Goal: Task Accomplishment & Management: Complete application form

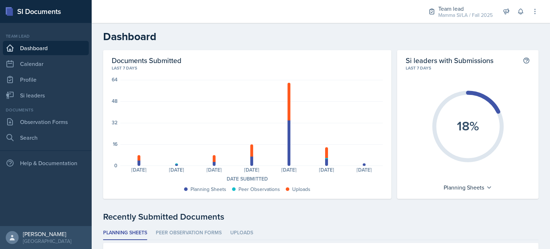
click at [439, 27] on header "Dashboard" at bounding box center [321, 36] width 458 height 27
click at [54, 120] on link "Observation Forms" at bounding box center [46, 122] width 86 height 14
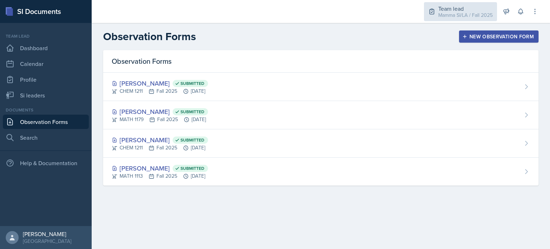
click at [475, 15] on div "Mamma SI/LA / Fall 2025" at bounding box center [465, 15] width 54 height 8
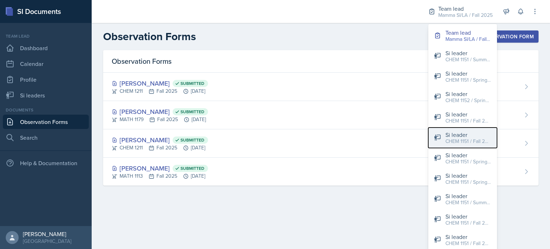
click at [477, 144] on div "CHEM 1151 / Fall 2025" at bounding box center [468, 141] width 46 height 8
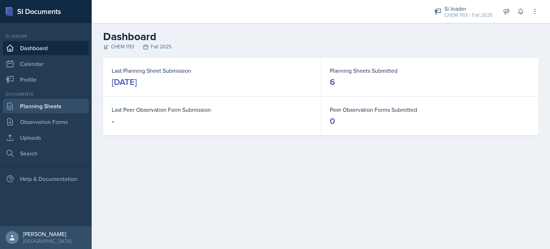
click at [37, 108] on link "Planning Sheets" at bounding box center [46, 106] width 86 height 14
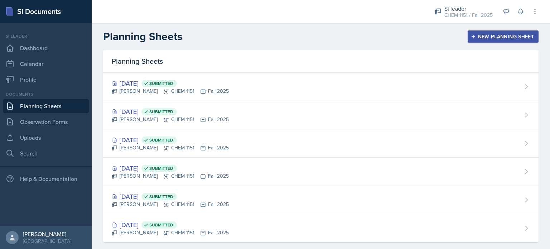
click at [518, 35] on div "New Planning Sheet" at bounding box center [503, 37] width 62 height 6
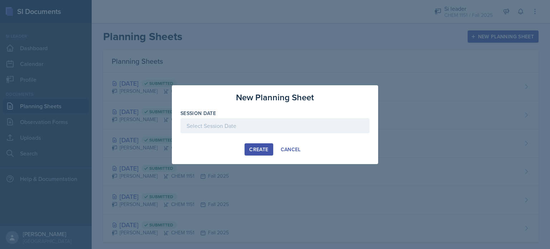
click at [313, 127] on div at bounding box center [274, 125] width 189 height 15
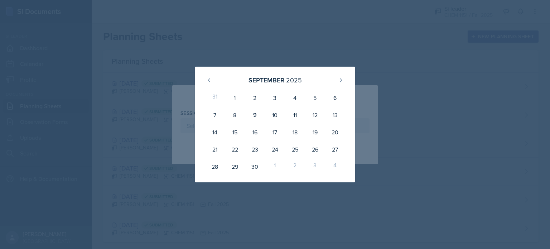
click at [314, 17] on div at bounding box center [275, 124] width 550 height 249
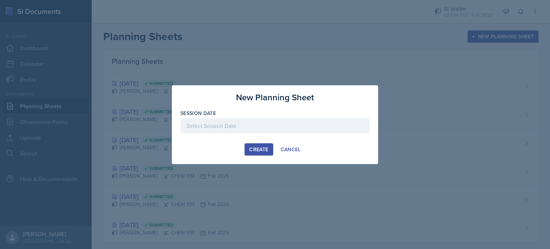
click at [321, 47] on div at bounding box center [275, 124] width 550 height 249
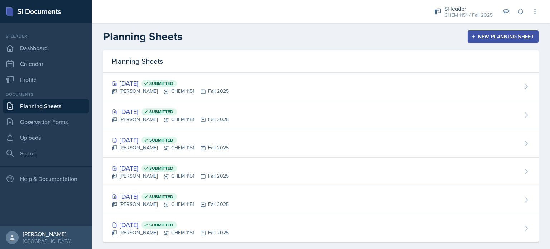
click at [495, 37] on div "New Planning Sheet" at bounding box center [503, 37] width 62 height 6
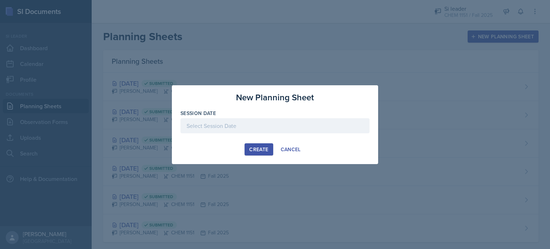
click at [242, 145] on div "New Planning Sheet Session Date [DATE] 31 1 2 3 4 5 6 7 8 9 10 11 12 13 14 15 1…" at bounding box center [275, 124] width 206 height 79
click at [203, 125] on div at bounding box center [274, 125] width 189 height 15
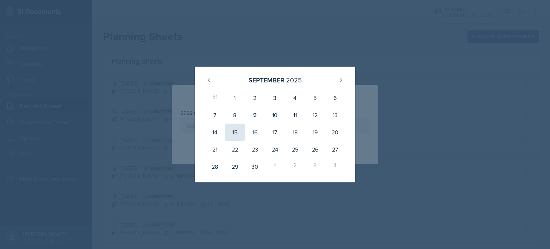
click at [236, 131] on div "15" at bounding box center [235, 132] width 20 height 17
type input "[DATE]"
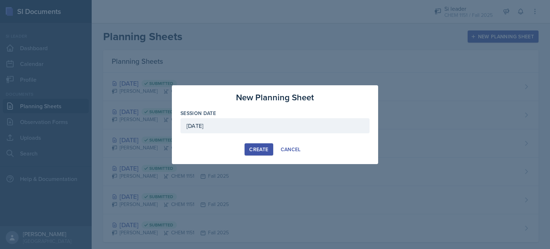
click at [256, 150] on div "Create" at bounding box center [258, 149] width 19 height 6
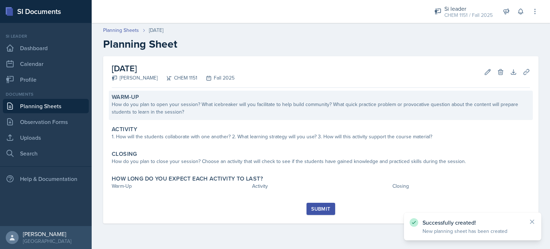
click at [228, 118] on div "Warm-Up How do you plan to open your session? What icebreaker will you facilita…" at bounding box center [321, 105] width 424 height 29
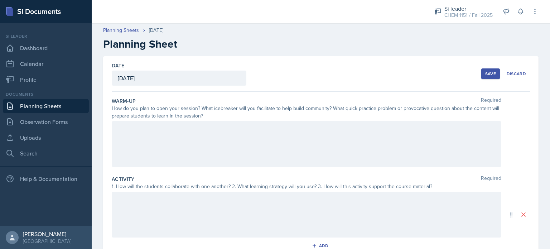
click at [233, 129] on div at bounding box center [306, 144] width 389 height 46
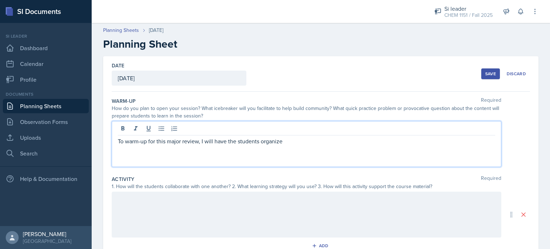
click at [330, 144] on p "To warm-up for this major review, I will have the students organize" at bounding box center [306, 141] width 377 height 9
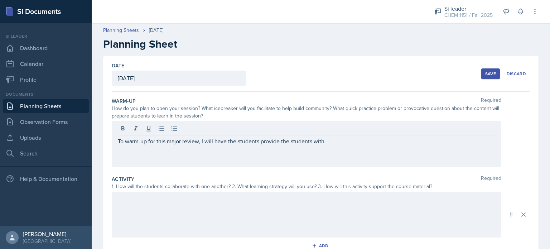
click at [354, 135] on div "To warm-up for this major review, I will have the students provide the students…" at bounding box center [306, 144] width 389 height 46
click at [387, 173] on div "Activity Required 1. How will the students collaborate with one another? 2. Wha…" at bounding box center [321, 215] width 418 height 84
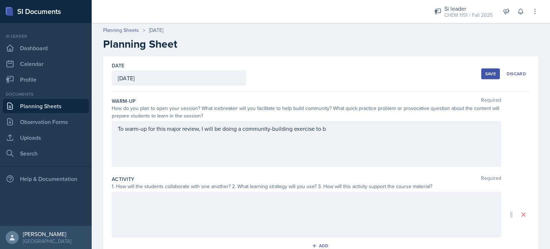
click at [375, 141] on div "To warm-up for this major review, I will be doing a community-building exercise…" at bounding box center [306, 144] width 389 height 46
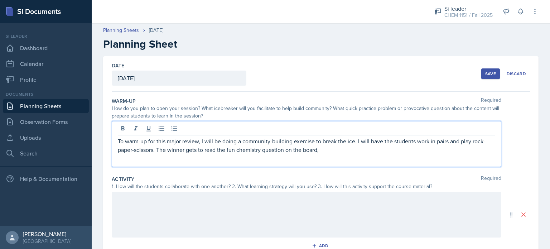
click at [328, 147] on p "To warm-up for this major review, I will be doing a community-building exercise…" at bounding box center [306, 145] width 377 height 17
click at [365, 149] on p "To get the students thinking and collaborating with their peers, I will be writ…" at bounding box center [306, 145] width 377 height 17
click at [118, 139] on p "To get the students thinking and collaborating with their peers, I will be writ…" at bounding box center [306, 145] width 377 height 17
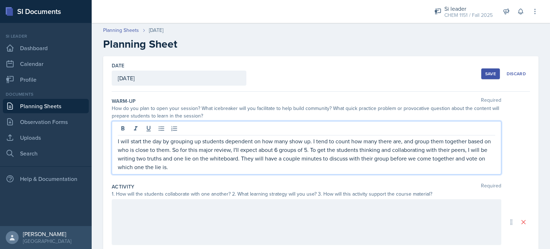
click at [212, 167] on p "I will start the day by grouping up students dependent on how many show up. I t…" at bounding box center [306, 154] width 377 height 34
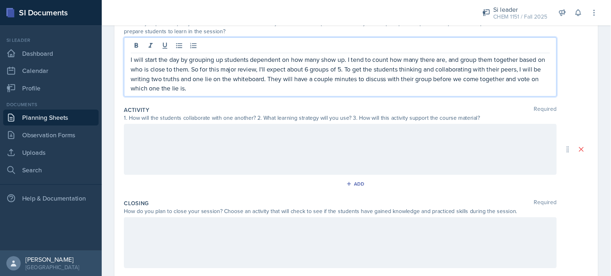
scroll to position [88, 0]
click at [192, 81] on p "I will start the day by grouping up students dependent on how many show up. I t…" at bounding box center [306, 66] width 377 height 34
click at [349, 78] on p "I will start the day by grouping up students dependent on how many show up. I t…" at bounding box center [306, 66] width 377 height 34
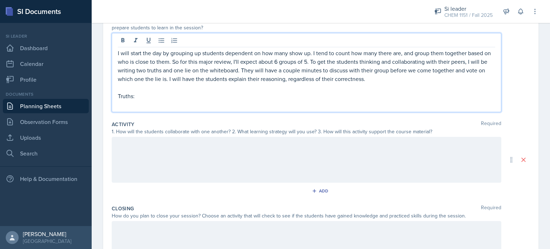
click at [125, 104] on p at bounding box center [306, 104] width 377 height 9
click at [125, 104] on p "Ani ion" at bounding box center [306, 104] width 377 height 9
click at [143, 107] on p "An ion" at bounding box center [306, 104] width 377 height 9
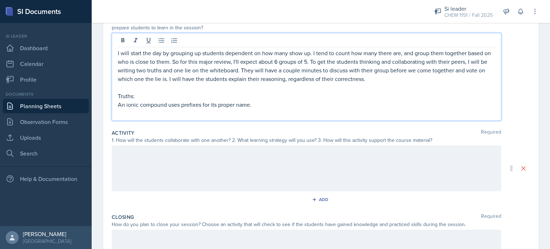
click at [131, 106] on p "An ionic compound uses prefixes for its proper name." at bounding box center [306, 104] width 377 height 9
click at [276, 113] on p at bounding box center [306, 113] width 377 height 9
click at [264, 106] on p "A covalent compound uses prefixes for its proper name." at bounding box center [306, 104] width 377 height 9
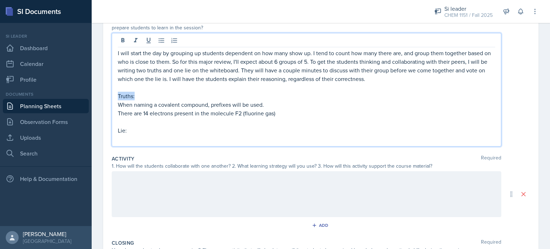
drag, startPoint x: 134, startPoint y: 94, endPoint x: 118, endPoint y: 97, distance: 15.3
click at [118, 97] on p "Truths:" at bounding box center [306, 96] width 377 height 9
click at [141, 133] on p "Lie:" at bounding box center [306, 130] width 377 height 9
click at [132, 140] on p at bounding box center [306, 139] width 377 height 9
drag, startPoint x: 131, startPoint y: 131, endPoint x: 117, endPoint y: 131, distance: 14.7
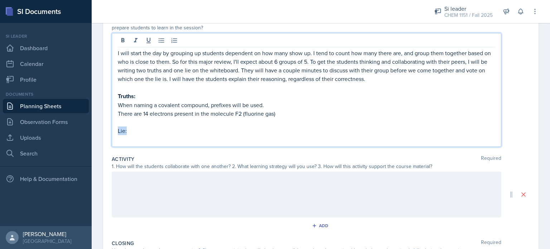
click at [117, 131] on div "I will start the day by grouping up students dependent on how many show up. I t…" at bounding box center [306, 90] width 389 height 114
click at [137, 138] on p at bounding box center [306, 139] width 377 height 9
click at [131, 132] on p "Lie:" at bounding box center [306, 130] width 377 height 9
click at [152, 139] on p "67.2 x 100.0" at bounding box center [306, 139] width 377 height 9
click at [213, 112] on p "There are 14 electrons present in the molecule F2 (fluorine gas)" at bounding box center [306, 113] width 377 height 9
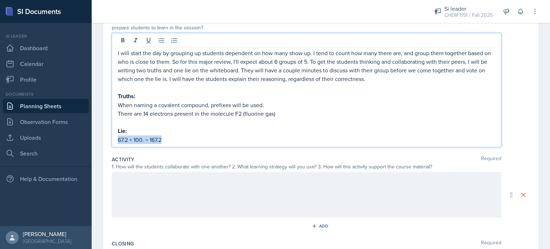
drag, startPoint x: 165, startPoint y: 140, endPoint x: 118, endPoint y: 145, distance: 47.2
click at [118, 145] on div "I will start the day by grouping up students dependent on how many show up. I t…" at bounding box center [306, 90] width 389 height 114
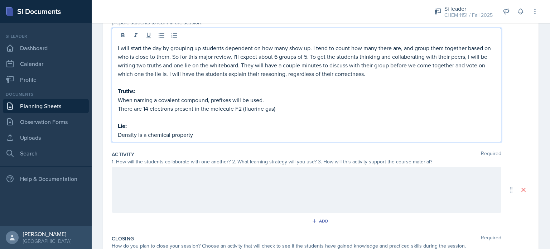
scroll to position [92, 0]
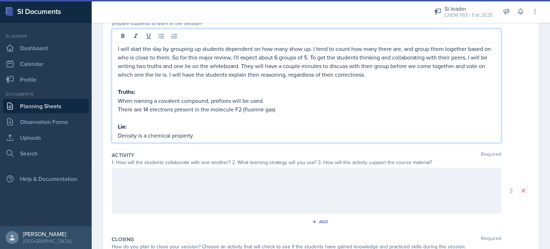
click at [235, 115] on p at bounding box center [306, 117] width 377 height 9
click at [232, 127] on p "Lie:" at bounding box center [306, 126] width 377 height 9
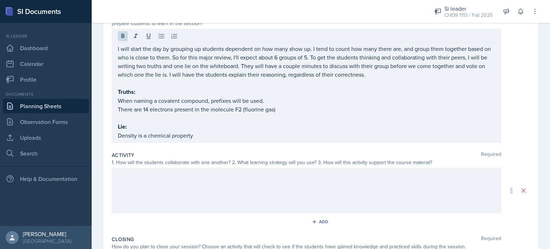
click at [197, 203] on div at bounding box center [306, 191] width 389 height 46
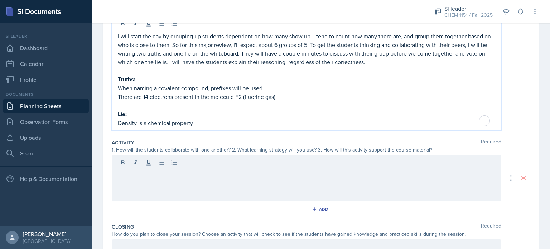
scroll to position [117, 0]
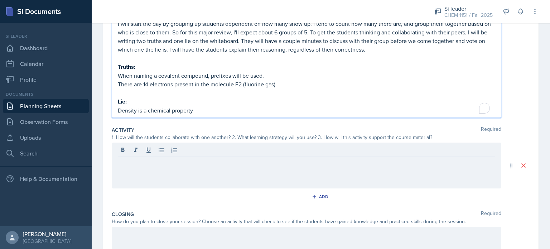
click at [193, 109] on p "Density is a chemical property" at bounding box center [306, 110] width 377 height 9
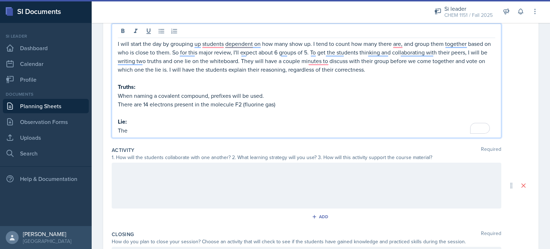
scroll to position [97, 0]
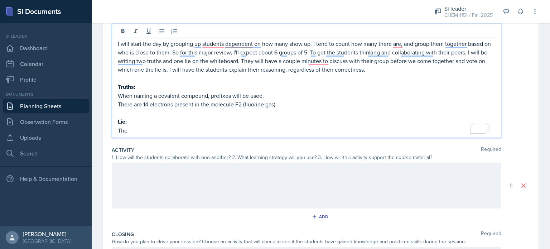
click at [241, 66] on p "I will start the day by grouping up students dependent on how many show up. I t…" at bounding box center [306, 56] width 377 height 34
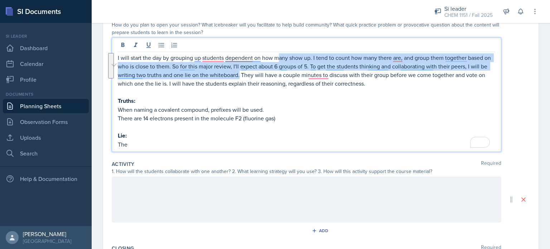
scroll to position [82, 0]
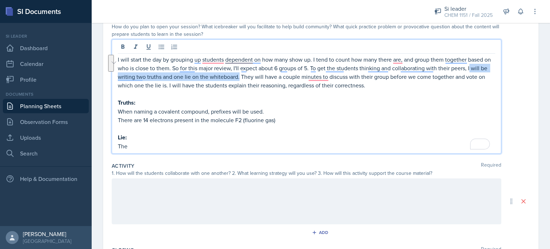
drag, startPoint x: 247, startPoint y: 61, endPoint x: 478, endPoint y: 67, distance: 231.7
click at [478, 67] on p "I will start the day by grouping up students dependent on how many show up. I t…" at bounding box center [306, 72] width 377 height 34
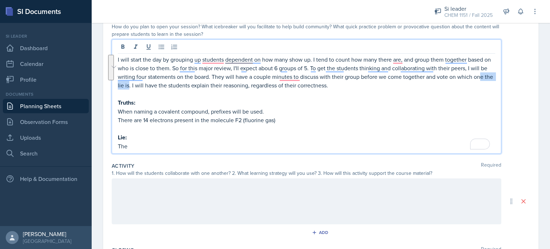
drag, startPoint x: 150, startPoint y: 84, endPoint x: 125, endPoint y: 85, distance: 25.4
click at [125, 85] on p "I will start the day by grouping up students dependent on how many show up. I t…" at bounding box center [306, 72] width 377 height 34
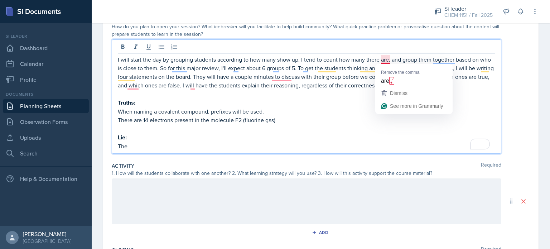
click at [385, 58] on p "I will start the day by grouping students according to how many show up. I tend…" at bounding box center [306, 72] width 377 height 34
click at [386, 88] on div "Dismiss" at bounding box center [414, 93] width 68 height 11
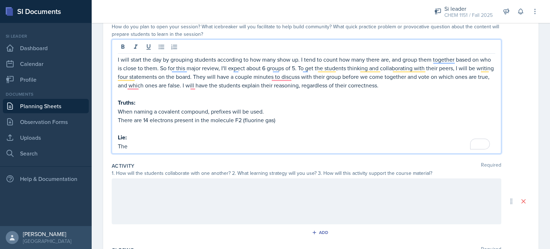
click at [441, 66] on p "I will start the day by grouping students according to how many show up. I tend…" at bounding box center [306, 72] width 377 height 34
click at [442, 58] on p "I will start the day by grouping students according to how many show up. I tend…" at bounding box center [306, 72] width 377 height 34
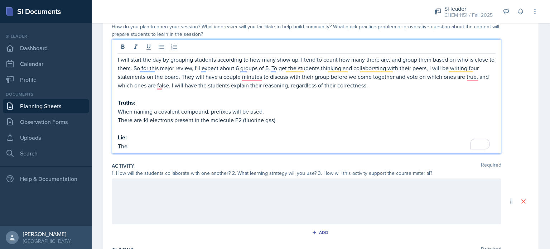
click at [137, 70] on p "I will start the day by grouping students according to how many show up. I tend…" at bounding box center [306, 72] width 377 height 34
click at [153, 65] on p "I will start the day by grouping students according to how many show up. I tend…" at bounding box center [306, 72] width 377 height 34
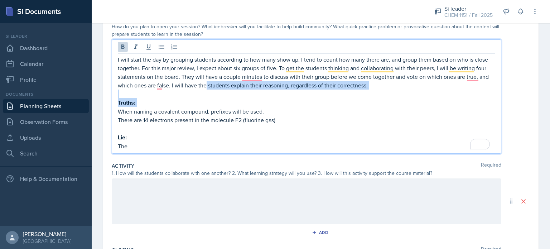
drag, startPoint x: 165, startPoint y: 106, endPoint x: 206, endPoint y: 87, distance: 45.7
click at [206, 87] on div "I will start the day by grouping students according to how many show up. I tend…" at bounding box center [306, 102] width 377 height 95
click at [206, 87] on p "I will start the day by grouping students according to how many show up. I tend…" at bounding box center [306, 72] width 377 height 34
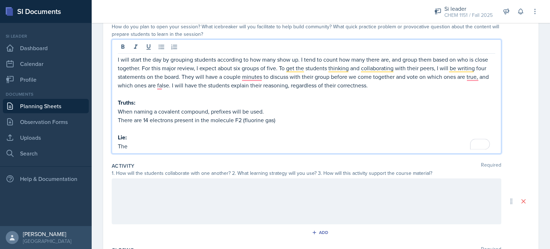
click at [288, 69] on p "I will start the day by grouping students according to how many show up. I tend…" at bounding box center [306, 72] width 377 height 34
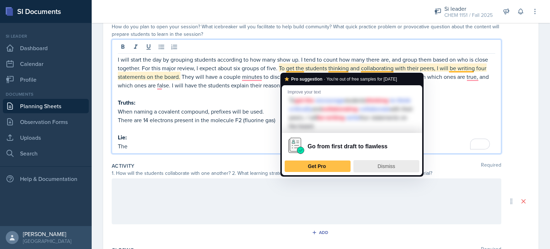
click at [385, 165] on span "Dismiss" at bounding box center [387, 166] width 18 height 6
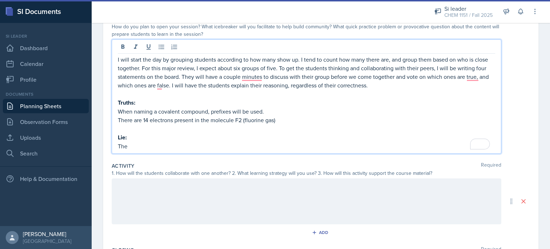
click at [246, 78] on p "I will start the day by grouping students according to how many show up. I tend…" at bounding box center [306, 72] width 377 height 34
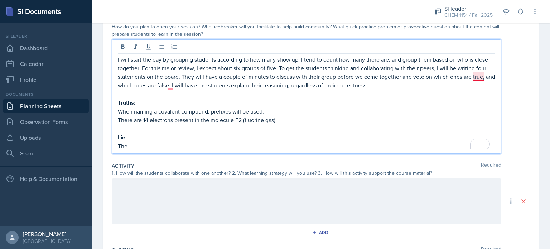
click at [476, 74] on p "I will start the day by grouping students according to how many show up. I tend…" at bounding box center [306, 72] width 377 height 34
click at [169, 84] on p "I will start the day by grouping students according to how many show up. I tend…" at bounding box center [306, 72] width 377 height 34
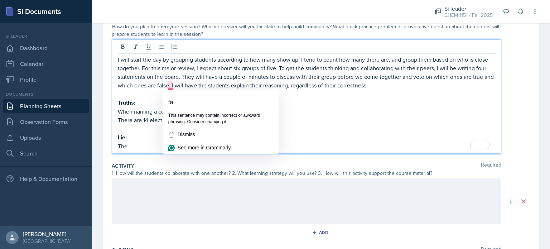
click at [195, 79] on p "I will start the day by grouping students according to how many show up. I tend…" at bounding box center [306, 72] width 377 height 34
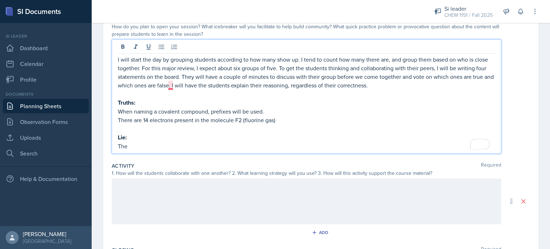
click at [169, 88] on p "I will start the day by grouping students according to how many show up. I tend…" at bounding box center [306, 72] width 377 height 34
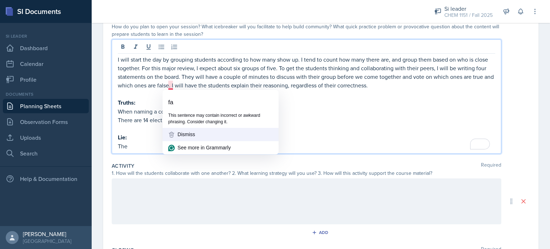
click at [189, 136] on div "Dismiss" at bounding box center [220, 135] width 105 height 8
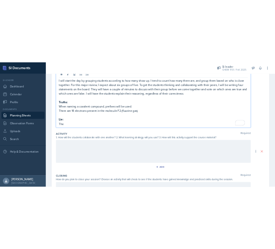
scroll to position [105, 0]
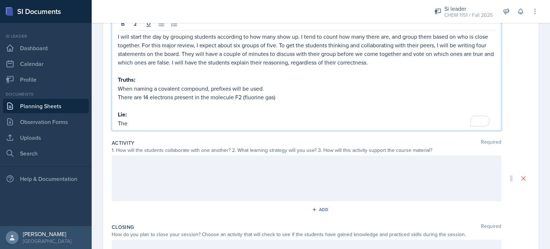
click at [145, 125] on p "The" at bounding box center [306, 123] width 377 height 9
click at [126, 79] on strong "Truths:" at bounding box center [127, 80] width 18 height 8
click at [118, 116] on strong "Lie:" at bounding box center [122, 114] width 9 height 8
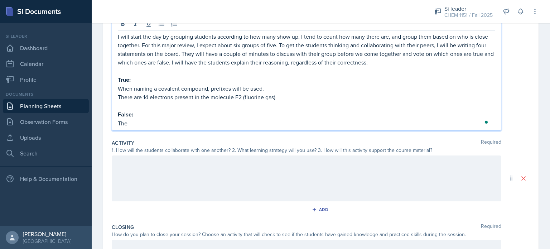
click at [131, 121] on p "The" at bounding box center [306, 123] width 377 height 9
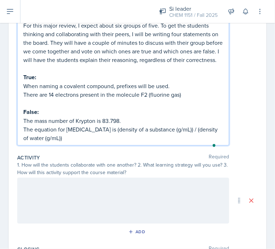
scroll to position [140, 0]
click at [82, 197] on div at bounding box center [123, 201] width 212 height 46
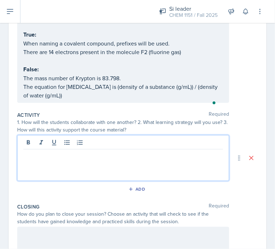
scroll to position [170, 0]
click at [95, 171] on div at bounding box center [123, 158] width 212 height 46
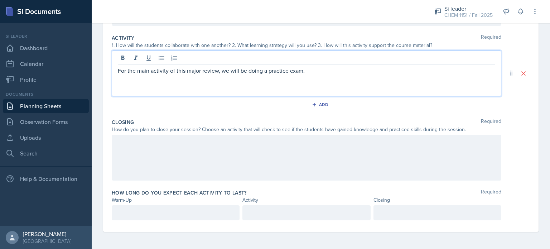
scroll to position [204, 0]
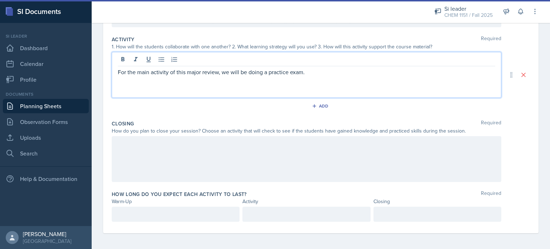
click at [345, 71] on p "For the main activity of this major review, we will be doing a practice exam." at bounding box center [306, 72] width 377 height 9
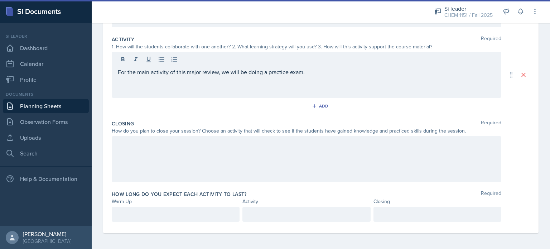
click at [285, 161] on div at bounding box center [306, 159] width 389 height 46
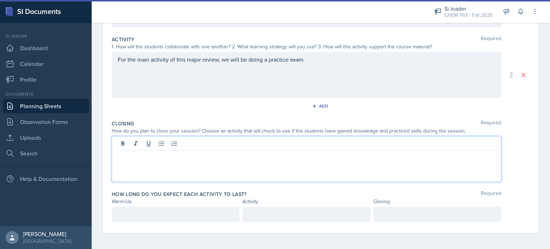
click at [319, 92] on div "For the main activity of this major review, we will be doing a practice exam." at bounding box center [306, 75] width 389 height 46
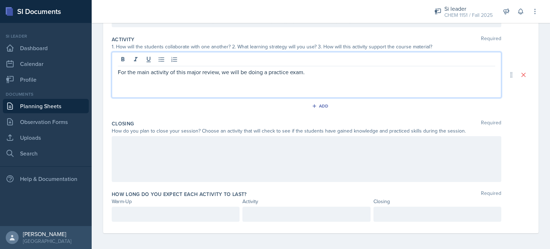
click at [312, 81] on div "For the main activity of this major review, we will be doing a practice exam." at bounding box center [306, 75] width 389 height 46
click at [505, 108] on div "Add" at bounding box center [321, 108] width 418 height 14
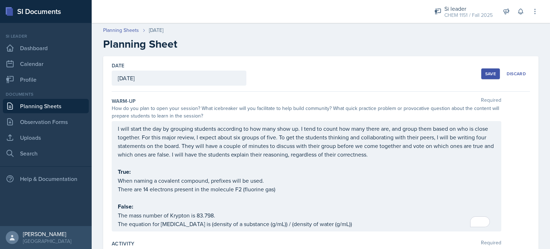
scroll to position [13, 0]
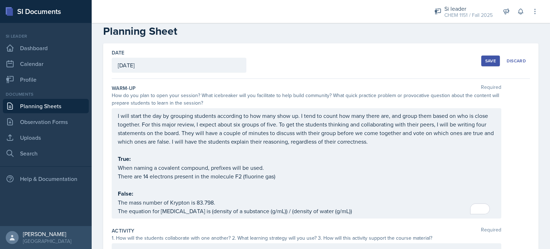
click at [485, 61] on div "Save" at bounding box center [490, 61] width 11 height 6
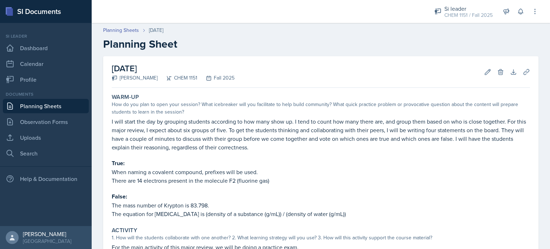
scroll to position [100, 0]
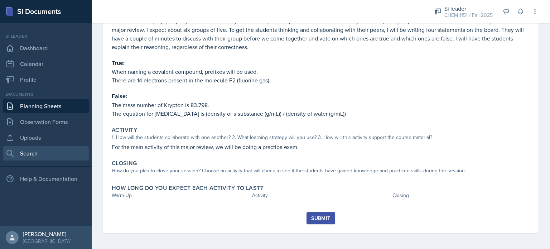
click at [41, 151] on link "Search" at bounding box center [46, 153] width 86 height 14
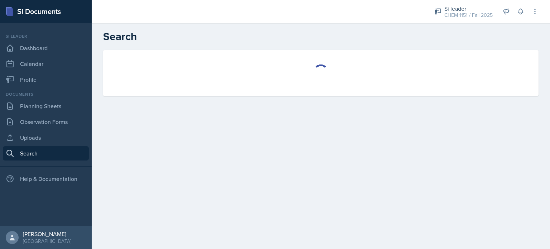
select select "all"
select select "1"
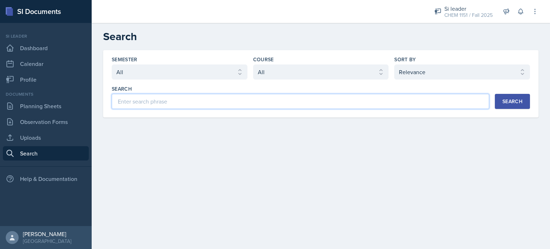
drag, startPoint x: 243, startPoint y: 99, endPoint x: 226, endPoint y: 98, distance: 16.8
click at [226, 98] on input at bounding box center [300, 101] width 377 height 15
type input "practice test"
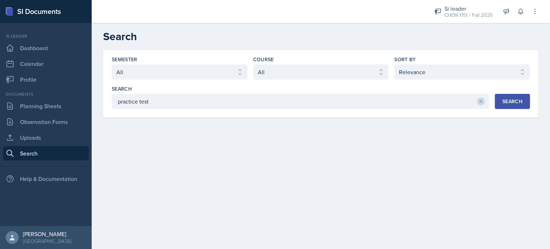
click at [311, 79] on div "Semester Select semester All Fall 2025 Summer 2025 Spring 2025 Fall 2024 Summer…" at bounding box center [321, 82] width 418 height 53
click at [291, 67] on select "Select course All ACCT 2101 ACCT 2102 ACCT 4050 ANTH 1102 ANTH 3301 ARCH 1000 A…" at bounding box center [321, 71] width 136 height 15
select select "4fdbbe39-d6cc-4816-a3be-f2a887b9c80e"
click at [253, 64] on select "Select course All ACCT 2101 ACCT 2102 ACCT 4050 ANTH 1102 ANTH 3301 ARCH 1000 A…" at bounding box center [321, 71] width 136 height 15
drag, startPoint x: 500, startPoint y: 100, endPoint x: 511, endPoint y: 99, distance: 11.5
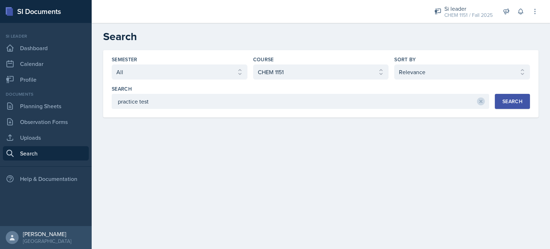
click at [511, 99] on div "Search" at bounding box center [512, 101] width 20 height 6
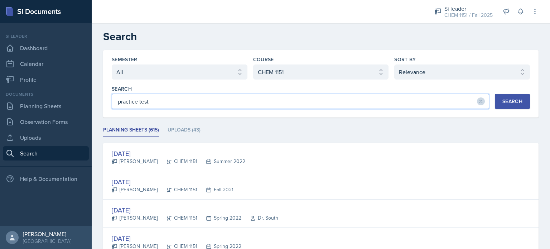
click at [214, 98] on input "practice test" at bounding box center [300, 101] width 377 height 15
type input "practice exam"
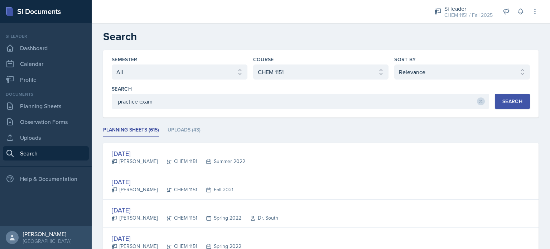
click at [503, 93] on div "Search practice exam Search" at bounding box center [321, 97] width 418 height 24
click at [503, 100] on div "Search" at bounding box center [512, 101] width 20 height 6
click at [198, 68] on select "Select semester All Fall 2025 Summer 2025 Spring 2025 Fall 2024 Summer 2024 Spr…" at bounding box center [180, 71] width 136 height 15
select select "e2039551-f485-4c1b-a525-5b9893bb04c4"
click at [112, 64] on select "Select semester All Fall 2025 Summer 2025 Spring 2025 Fall 2024 Summer 2024 Spr…" at bounding box center [180, 71] width 136 height 15
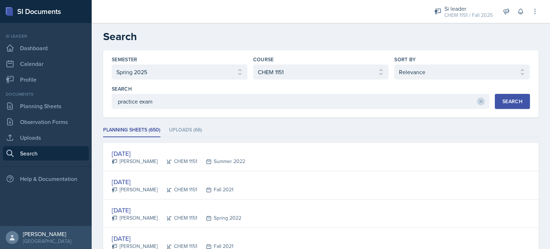
click at [520, 92] on div "Search practice exam Search" at bounding box center [321, 97] width 418 height 24
click at [513, 100] on div "Search" at bounding box center [512, 101] width 20 height 6
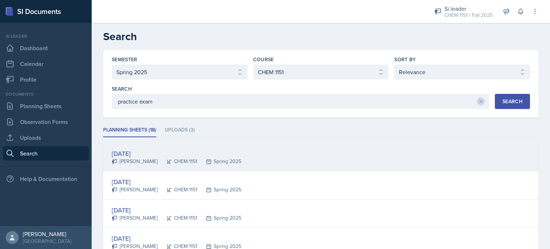
click at [188, 155] on div "[DATE]" at bounding box center [177, 154] width 130 height 10
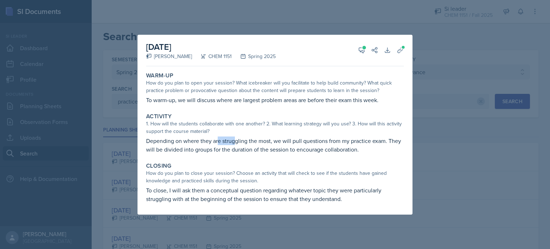
drag, startPoint x: 218, startPoint y: 139, endPoint x: 237, endPoint y: 144, distance: 19.8
click at [237, 144] on p "Depending on where they are struggling the most, we will pull questions from my…" at bounding box center [275, 144] width 258 height 17
click at [366, 51] on button "View Comments" at bounding box center [361, 50] width 13 height 13
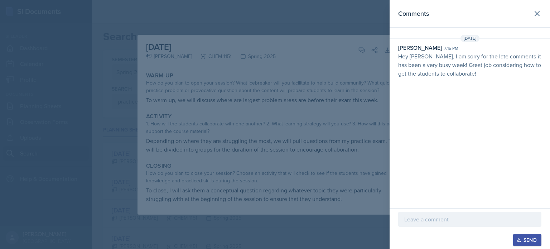
click at [351, 68] on div at bounding box center [275, 124] width 550 height 249
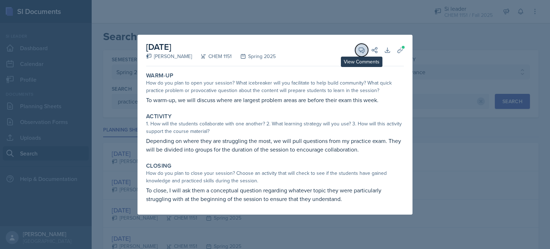
click at [359, 52] on icon at bounding box center [361, 50] width 7 height 7
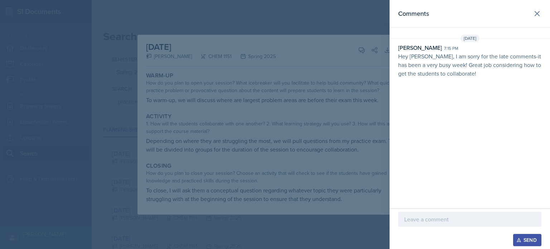
click at [324, 100] on div at bounding box center [275, 124] width 550 height 249
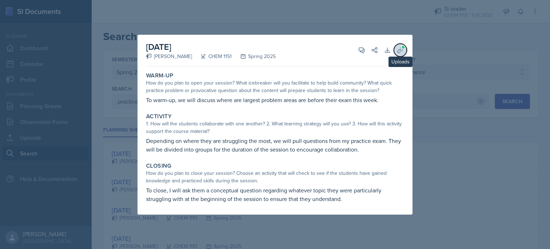
click at [401, 45] on button "Uploads" at bounding box center [400, 50] width 13 height 13
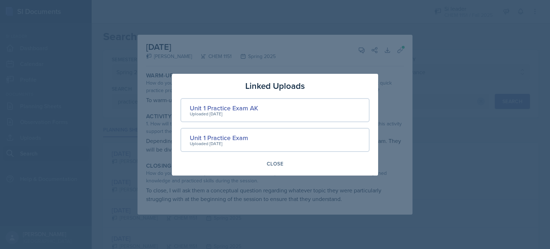
click at [231, 141] on div "Uploaded [DATE]" at bounding box center [219, 143] width 58 height 6
click at [227, 139] on div "Unit 1 Practice Exam" at bounding box center [219, 138] width 58 height 10
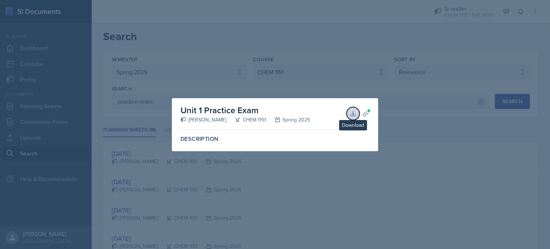
click at [355, 116] on icon at bounding box center [352, 113] width 5 height 5
click at [307, 169] on div at bounding box center [275, 124] width 550 height 249
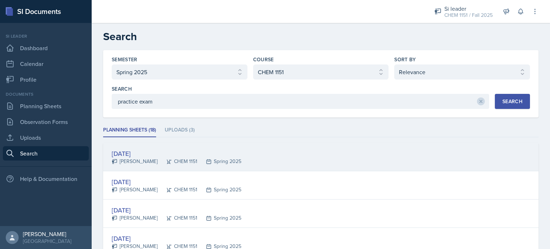
click at [209, 161] on div "Spring 2025" at bounding box center [219, 162] width 44 height 8
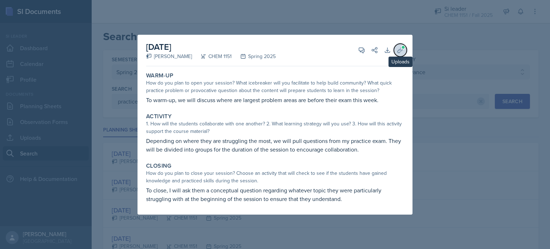
click at [401, 50] on icon at bounding box center [400, 50] width 7 height 7
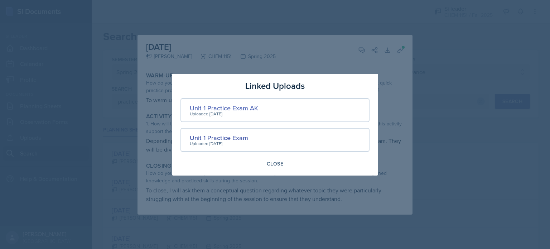
click at [236, 107] on div "Unit 1 Practice Exam AK" at bounding box center [224, 108] width 68 height 10
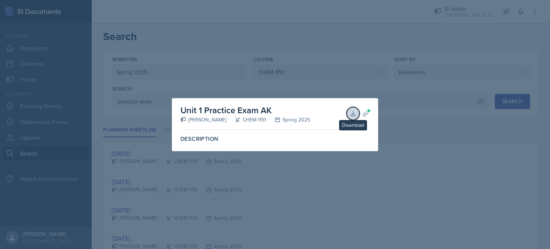
click at [354, 116] on icon at bounding box center [352, 113] width 5 height 5
click at [233, 199] on div at bounding box center [275, 124] width 550 height 249
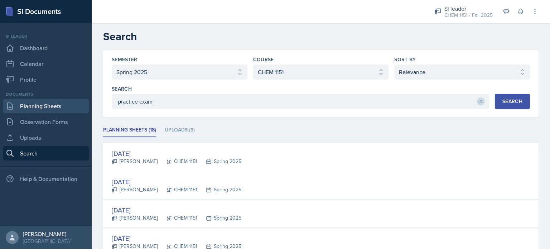
click at [44, 108] on link "Planning Sheets" at bounding box center [46, 106] width 86 height 14
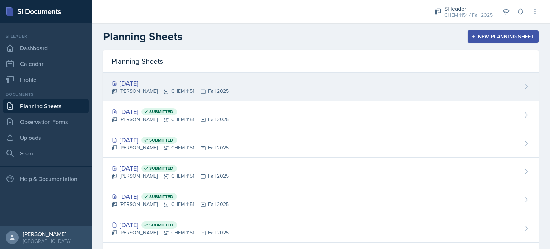
click at [221, 88] on div "[PERSON_NAME] CHEM 1151 Fall 2025" at bounding box center [170, 91] width 117 height 8
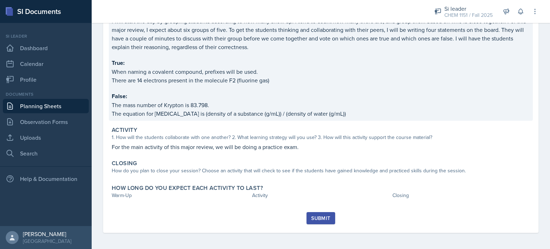
scroll to position [100, 0]
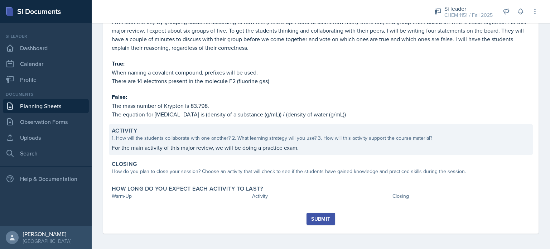
click at [339, 153] on div "Activity 1. How will the students collaborate with one another? 2. What learnin…" at bounding box center [321, 139] width 424 height 30
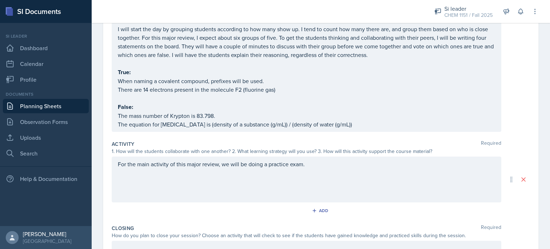
click at [316, 164] on div "For the main activity of this major review, we will be doing a practice exam." at bounding box center [306, 179] width 389 height 46
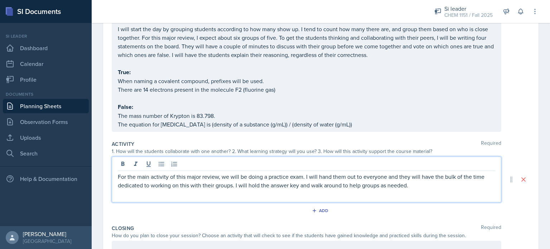
click at [397, 175] on p "For the main activity of this major review, we will be doing a practice exam. I…" at bounding box center [306, 180] width 377 height 17
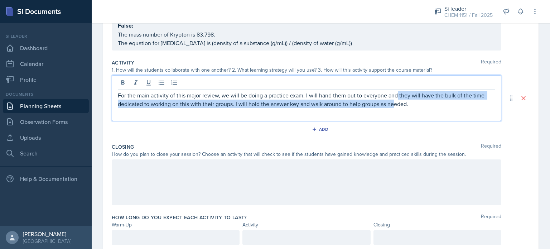
drag, startPoint x: 397, startPoint y: 175, endPoint x: 395, endPoint y: 237, distance: 61.6
click at [395, 237] on div "Warm-Up Required How do you plan to open your session? What icebreaker will you…" at bounding box center [321, 83] width 418 height 345
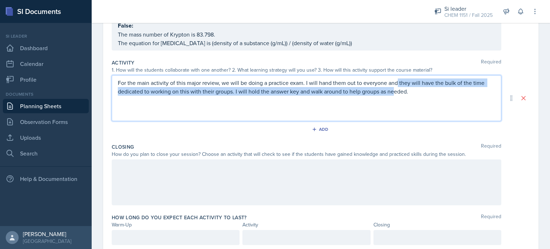
scroll to position [168, 0]
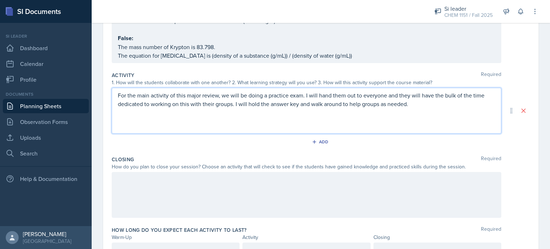
click at [405, 104] on p "For the main activity of this major review, we will be doing a practice exam. I…" at bounding box center [306, 99] width 377 height 17
click at [430, 104] on p "For the main activity of this major review, we will be doing a practice exam. I…" at bounding box center [306, 99] width 377 height 17
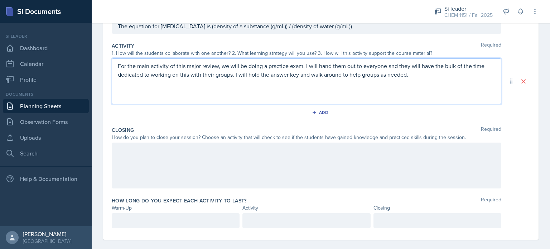
scroll to position [204, 0]
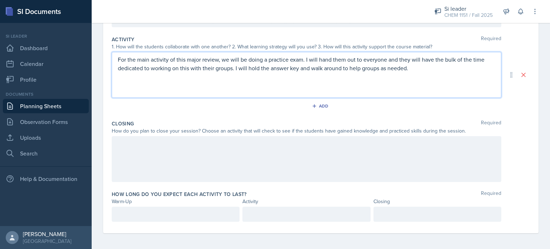
click at [377, 156] on div at bounding box center [306, 159] width 389 height 46
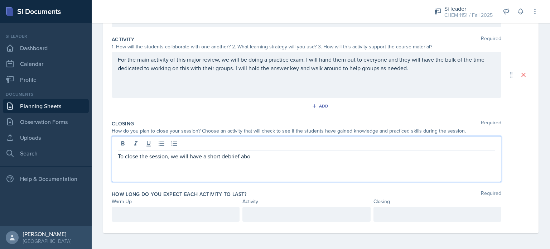
click at [377, 152] on p "To close the session, we will have a short debrief abo" at bounding box center [306, 156] width 377 height 9
click at [377, 152] on p "To close the session, we will have a short debrief about what problems held the…" at bounding box center [306, 156] width 377 height 9
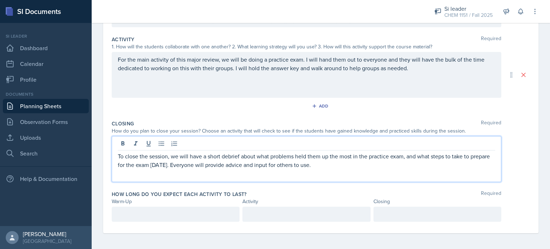
click at [223, 212] on p at bounding box center [176, 214] width 116 height 9
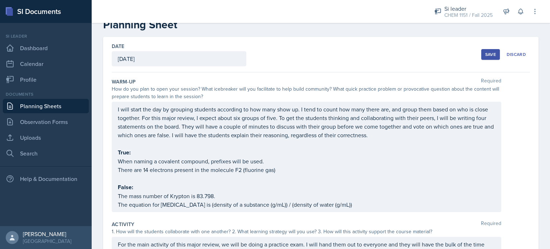
scroll to position [216, 0]
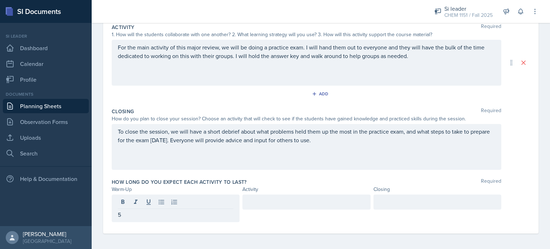
click at [285, 206] on div at bounding box center [306, 201] width 128 height 15
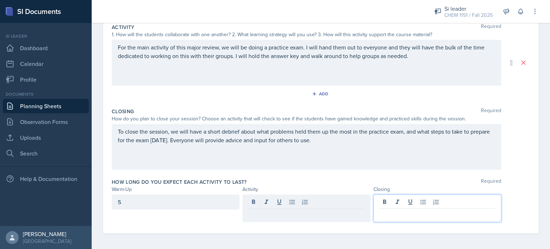
click at [442, 203] on div at bounding box center [437, 208] width 128 height 28
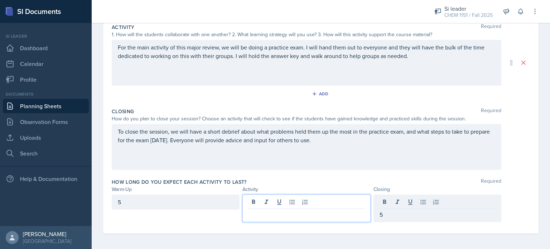
click at [316, 203] on div at bounding box center [306, 208] width 128 height 28
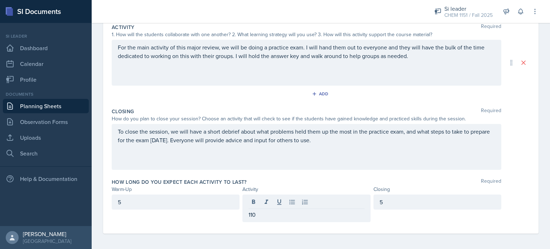
click at [346, 179] on div "How long do you expect each activity to last? Required" at bounding box center [321, 181] width 418 height 7
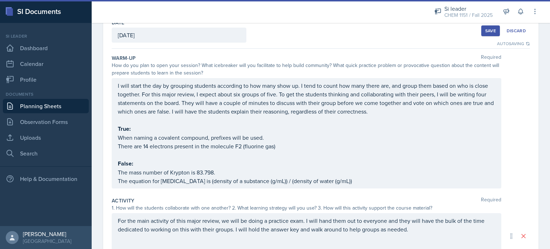
scroll to position [34, 0]
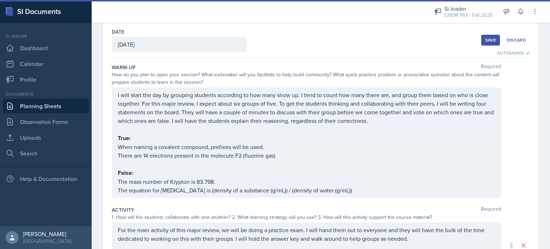
click at [481, 40] on button "Save" at bounding box center [490, 40] width 19 height 11
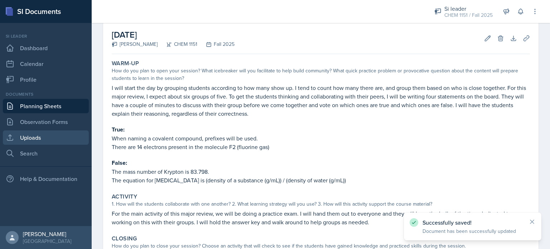
click at [38, 141] on link "Uploads" at bounding box center [46, 137] width 86 height 14
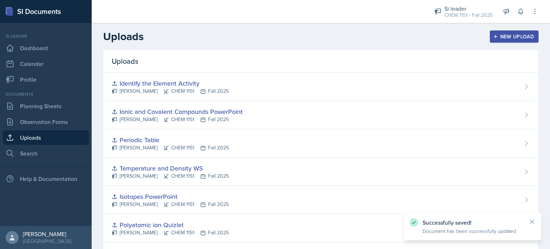
click at [507, 34] on div "New Upload" at bounding box center [514, 37] width 40 height 6
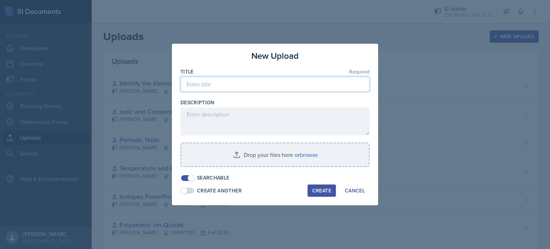
click at [253, 86] on input at bounding box center [274, 84] width 189 height 15
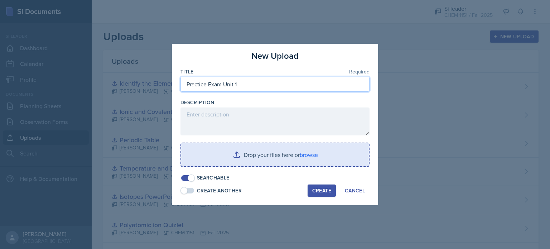
type input "Practice Exam Unit 1"
click at [298, 164] on input "file" at bounding box center [275, 154] width 188 height 23
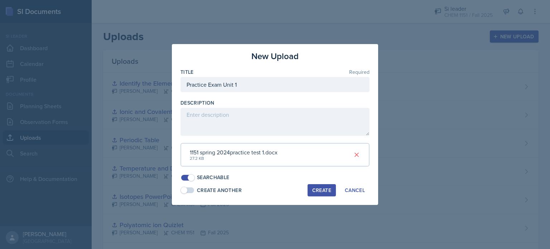
click at [318, 188] on div "Create" at bounding box center [321, 190] width 19 height 6
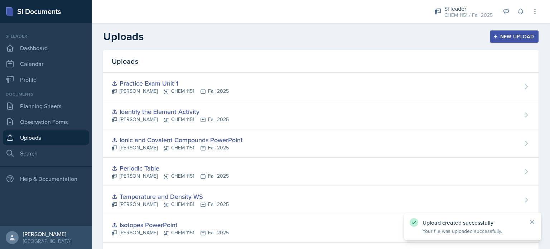
click at [494, 35] on div "New Upload" at bounding box center [514, 37] width 40 height 6
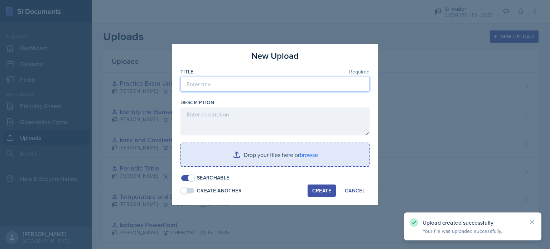
click at [329, 91] on input at bounding box center [274, 84] width 189 height 15
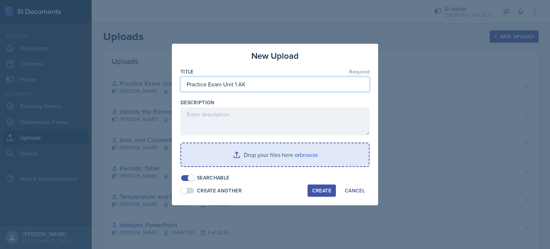
type input "Practice Exam Unit 1 AK"
click at [315, 160] on input "file" at bounding box center [275, 154] width 188 height 23
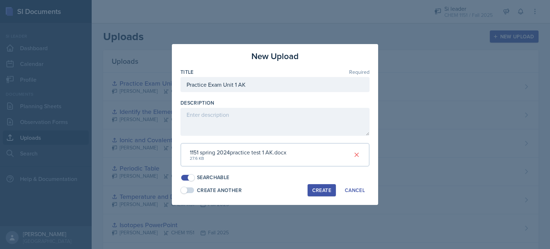
click at [315, 188] on div "Create" at bounding box center [321, 190] width 19 height 6
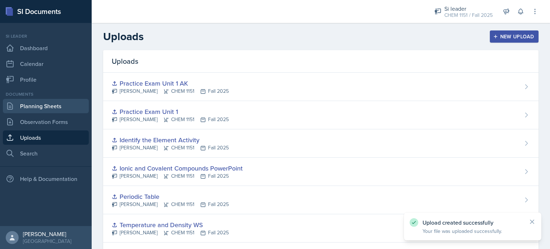
click at [22, 106] on link "Planning Sheets" at bounding box center [46, 106] width 86 height 14
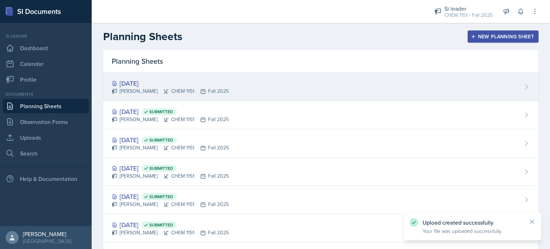
click at [208, 98] on div "[DATE] [PERSON_NAME] CHEM 1151 Fall 2025" at bounding box center [320, 87] width 435 height 28
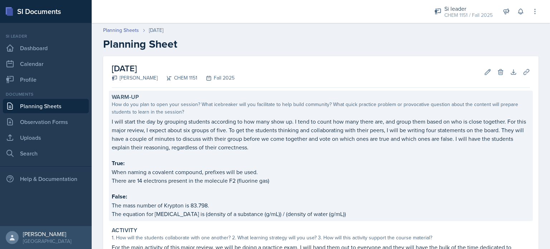
scroll to position [40, 0]
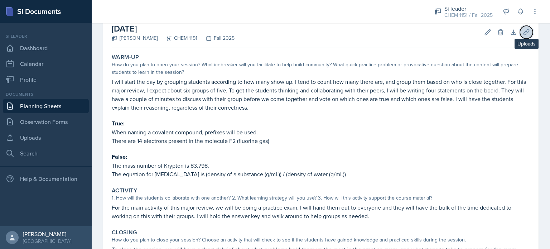
click at [523, 30] on icon at bounding box center [526, 32] width 7 height 7
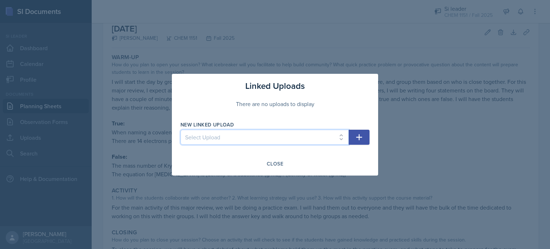
click at [265, 134] on select "Select Upload Physical and Chemical Worksheet Tap the Board Activity Sig Fig Re…" at bounding box center [264, 137] width 168 height 15
select select "6b08a033-62f7-4985-966f-be580bc40dc1"
click at [180, 130] on select "Select Upload Physical and Chemical Worksheet Tap the Board Activity Sig Fig Re…" at bounding box center [264, 137] width 168 height 15
click at [359, 134] on icon "button" at bounding box center [359, 137] width 9 height 9
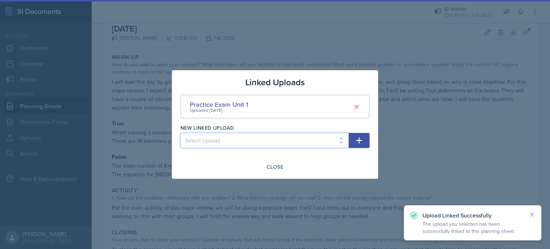
click at [306, 139] on select "Select Upload Physical and Chemical Worksheet Tap the Board Activity Sig Fig Re…" at bounding box center [264, 140] width 168 height 15
select select "3cf7ddf1-cb9b-49a2-9d99-d5fc49363888"
click at [180, 133] on select "Select Upload Physical and Chemical Worksheet Tap the Board Activity Sig Fig Re…" at bounding box center [264, 140] width 168 height 15
click at [367, 140] on button "button" at bounding box center [359, 140] width 21 height 15
select select
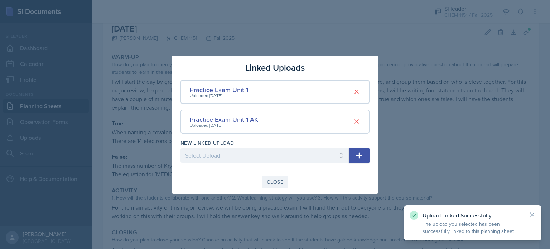
click at [271, 176] on button "Close" at bounding box center [275, 182] width 26 height 12
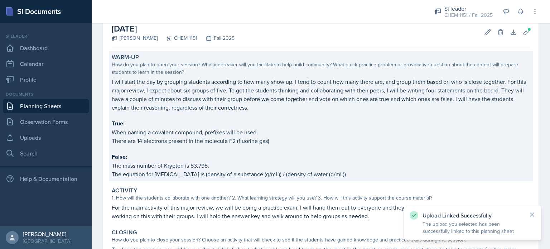
scroll to position [135, 0]
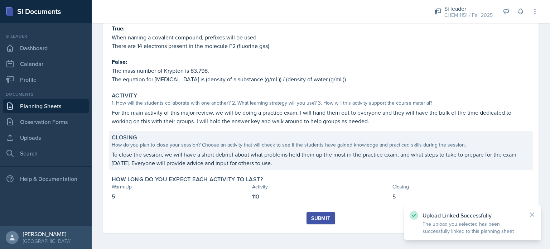
click at [305, 161] on p "To close the session, we will have a short debrief about what problems held the…" at bounding box center [321, 158] width 418 height 17
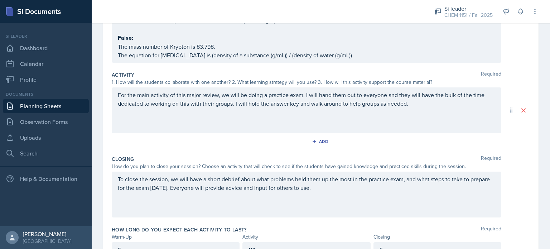
click at [381, 198] on div "To close the session, we will have a short debrief about what problems held the…" at bounding box center [306, 194] width 389 height 46
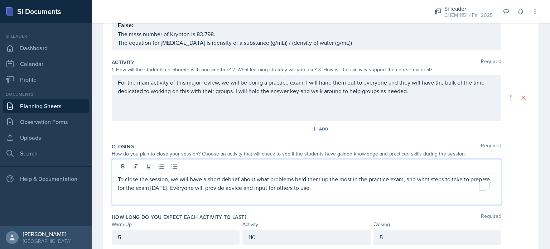
click at [374, 193] on div "To close the session, we will have a short debrief about what problems held the…" at bounding box center [306, 182] width 389 height 46
click at [360, 187] on p "To close the session, we will have a short debrief about what problems held the…" at bounding box center [306, 183] width 377 height 17
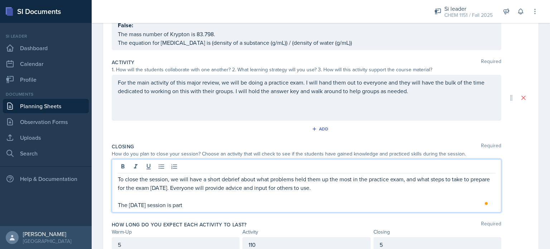
click at [360, 187] on p "To close the session, we will have a short debrief about what problems held the…" at bounding box center [306, 183] width 377 height 17
click at [221, 207] on p "The [DATE] session is part" at bounding box center [306, 204] width 377 height 9
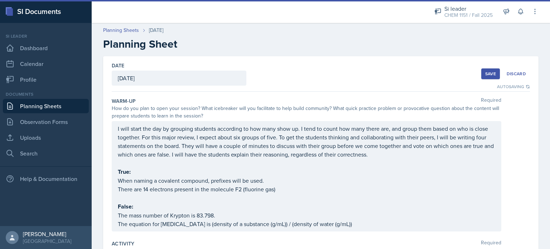
scroll to position [0, 0]
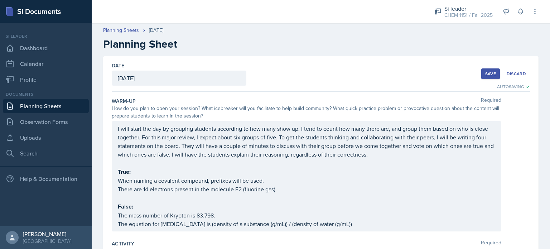
click at [487, 72] on div "Save" at bounding box center [490, 74] width 11 height 6
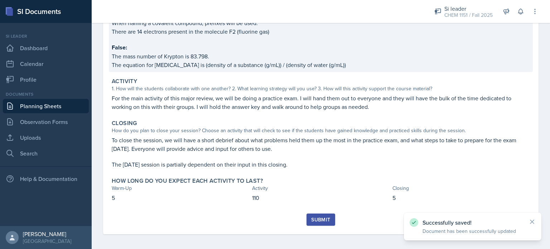
scroll to position [150, 0]
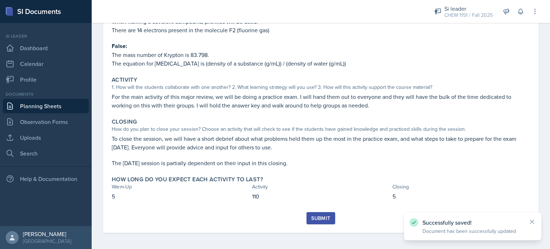
click at [324, 227] on div "Submit" at bounding box center [321, 222] width 418 height 21
click at [320, 221] on button "Submit" at bounding box center [320, 218] width 28 height 12
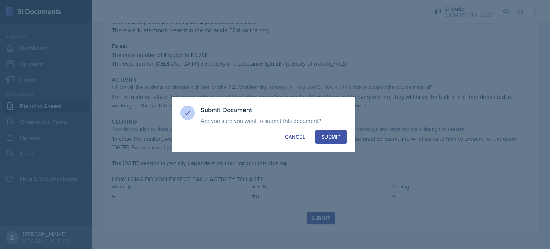
click at [329, 137] on div "Submit" at bounding box center [330, 136] width 19 height 7
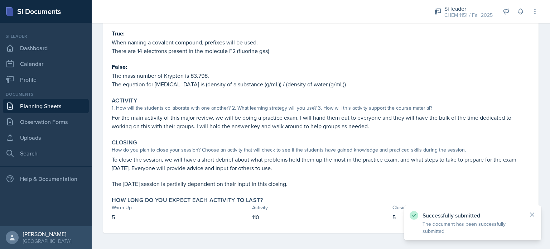
click at [72, 105] on link "Planning Sheets" at bounding box center [46, 106] width 86 height 14
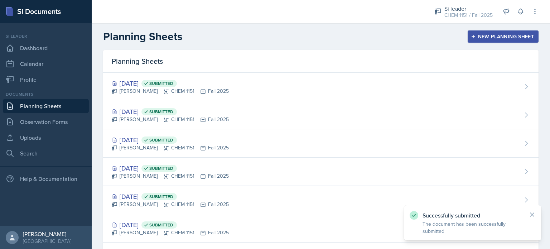
click at [474, 35] on div "New Planning Sheet" at bounding box center [503, 37] width 62 height 6
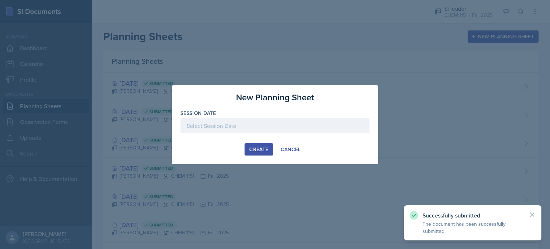
click at [474, 35] on div at bounding box center [275, 124] width 550 height 249
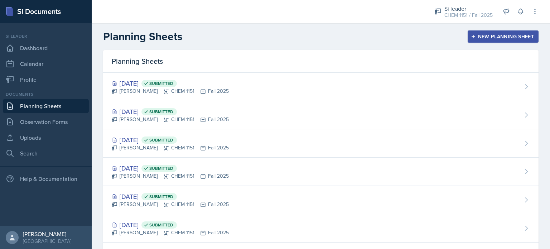
click at [474, 36] on div "New Planning Sheet" at bounding box center [503, 37] width 62 height 6
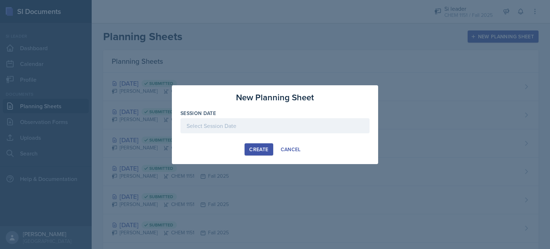
click at [302, 125] on div at bounding box center [274, 125] width 189 height 15
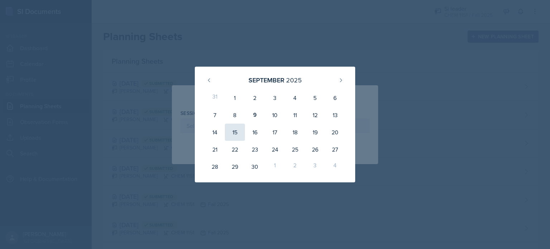
click at [232, 134] on div "15" at bounding box center [235, 132] width 20 height 17
type input "[DATE]"
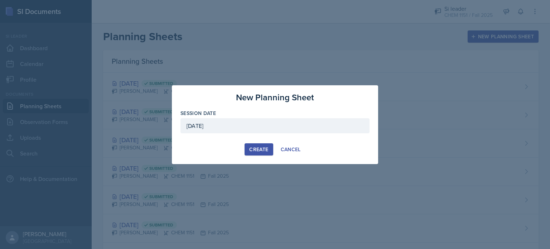
click at [264, 154] on button "Create" at bounding box center [259, 149] width 28 height 12
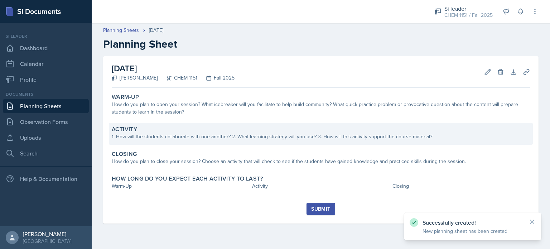
click at [183, 133] on div "1. How will the students collaborate with one another? 2. What learning strateg…" at bounding box center [321, 137] width 418 height 8
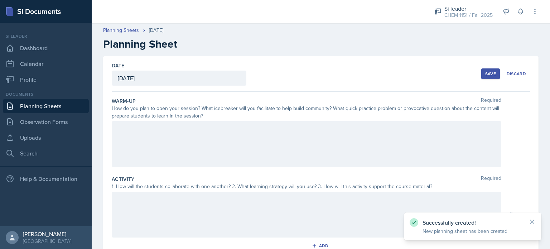
click at [163, 141] on div at bounding box center [306, 144] width 389 height 46
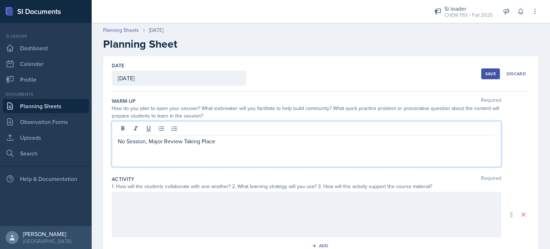
click at [144, 212] on div at bounding box center [306, 215] width 389 height 46
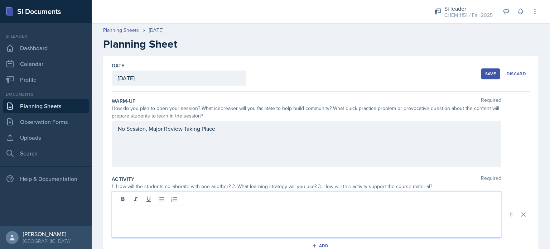
click at [173, 131] on div "No Session, Major Review Taking Place" at bounding box center [306, 144] width 389 height 46
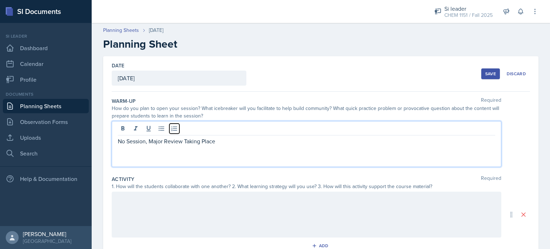
click at [173, 131] on icon at bounding box center [174, 128] width 7 height 7
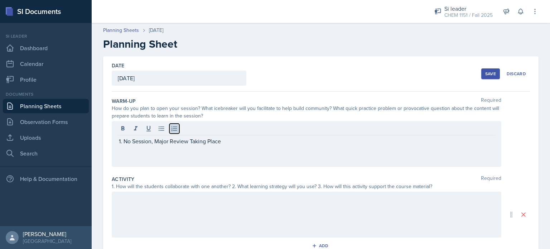
click at [173, 131] on icon at bounding box center [174, 128] width 7 height 7
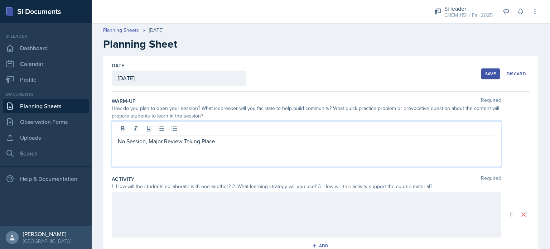
click at [175, 140] on p "No Session, Major Review Taking Place" at bounding box center [306, 141] width 377 height 9
copy p "No Session, Major Review Taking Place"
click at [181, 237] on div "Activity Required 1. How will the students collaborate with one another? 2. Wha…" at bounding box center [321, 215] width 418 height 84
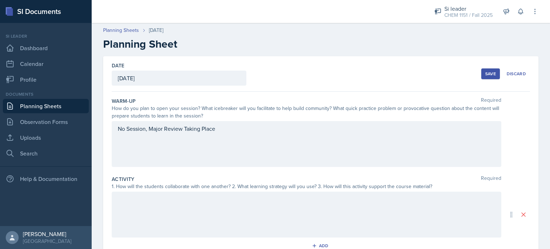
click at [188, 214] on div at bounding box center [306, 215] width 389 height 46
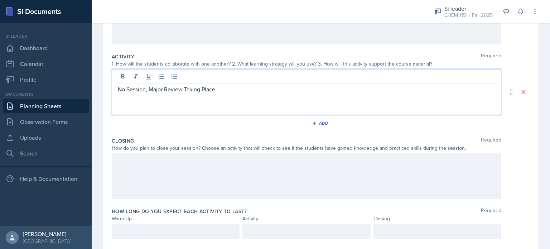
click at [181, 179] on div at bounding box center [306, 176] width 389 height 46
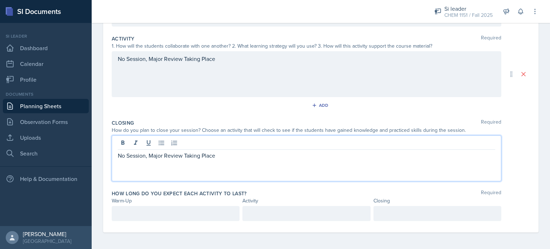
click at [172, 217] on div at bounding box center [176, 213] width 128 height 15
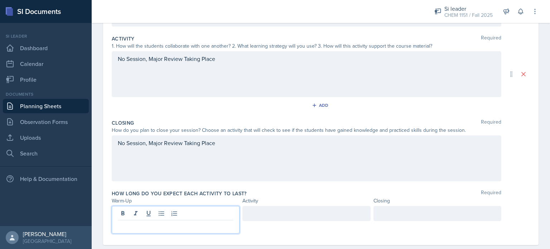
scroll to position [153, 0]
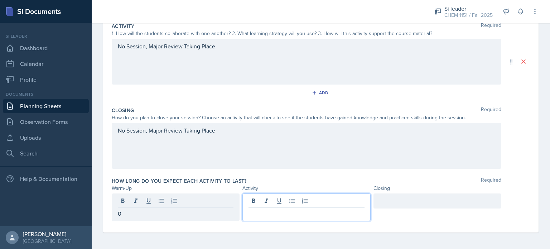
click at [257, 202] on div at bounding box center [306, 207] width 128 height 28
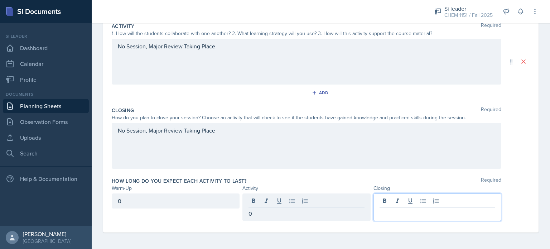
click at [391, 198] on div at bounding box center [437, 207] width 128 height 28
click at [373, 170] on div "Closing Required How do you plan to close your session? Choose an activity that…" at bounding box center [321, 139] width 418 height 71
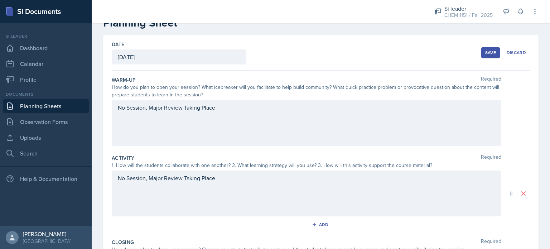
scroll to position [22, 0]
click at [485, 48] on button "Save" at bounding box center [490, 52] width 19 height 11
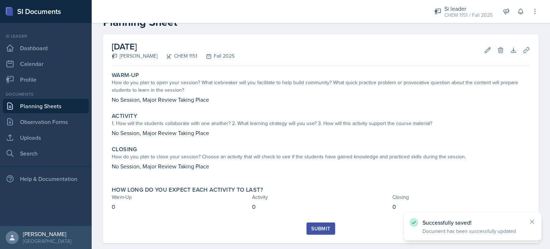
click at [316, 231] on div "Submit" at bounding box center [320, 229] width 19 height 6
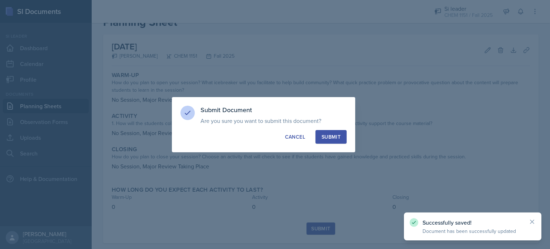
click at [335, 136] on div "Submit" at bounding box center [330, 136] width 19 height 7
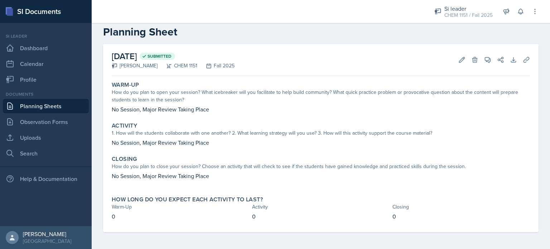
scroll to position [0, 0]
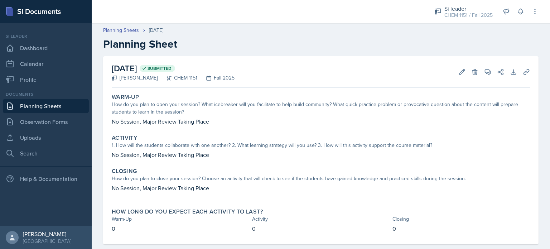
click at [63, 107] on link "Planning Sheets" at bounding box center [46, 106] width 86 height 14
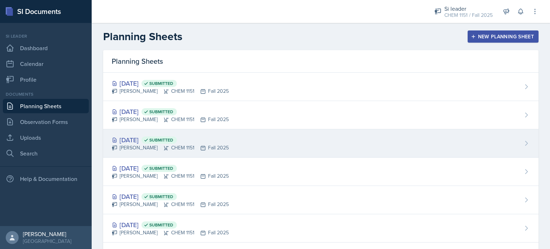
scroll to position [66, 0]
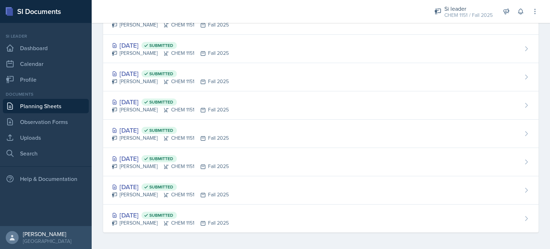
click at [56, 102] on link "Planning Sheets" at bounding box center [46, 106] width 86 height 14
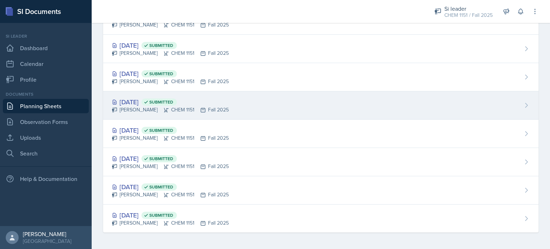
scroll to position [0, 0]
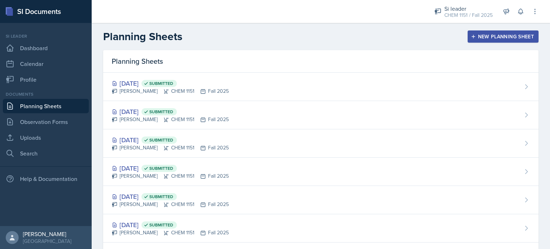
click at [62, 99] on link "Planning Sheets" at bounding box center [46, 106] width 86 height 14
click at [493, 35] on div "New Planning Sheet" at bounding box center [503, 37] width 62 height 6
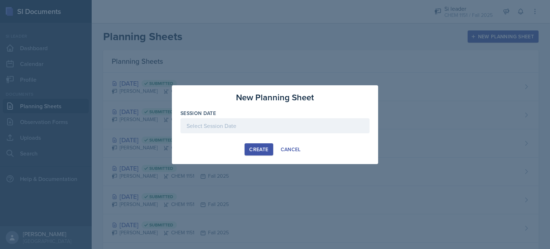
click at [279, 131] on div at bounding box center [274, 125] width 189 height 15
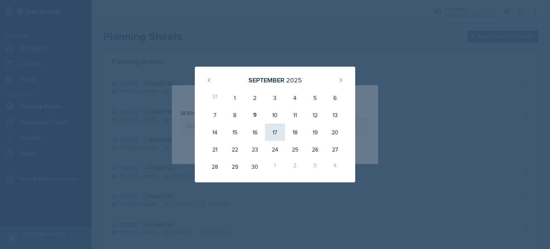
click at [274, 134] on div "17" at bounding box center [275, 132] width 20 height 17
type input "[DATE]"
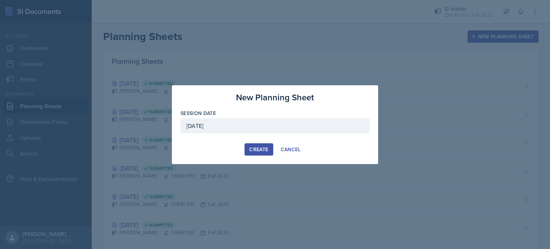
click at [253, 146] on div "Create" at bounding box center [258, 149] width 19 height 6
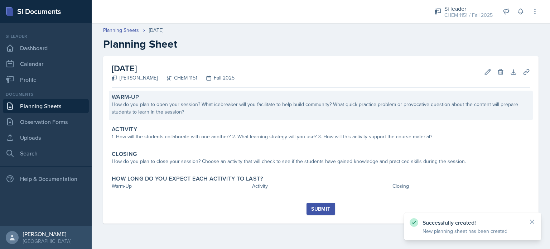
click at [213, 115] on div "How do you plan to open your session? What icebreaker will you facilitate to he…" at bounding box center [321, 108] width 418 height 15
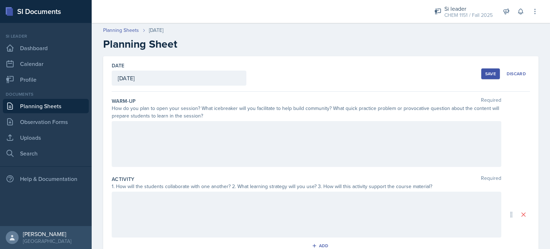
click at [208, 137] on div at bounding box center [306, 144] width 389 height 46
click at [235, 145] on div "Waiting for major review input to put together a planning sheet." at bounding box center [306, 144] width 389 height 46
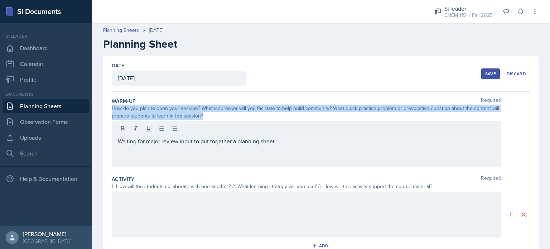
click at [235, 145] on div "Waiting for major review input to put together a planning sheet." at bounding box center [306, 144] width 389 height 46
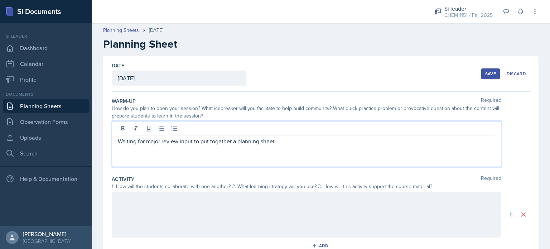
click at [253, 144] on p "Waiting for major review input to put together a planning sheet." at bounding box center [306, 141] width 377 height 9
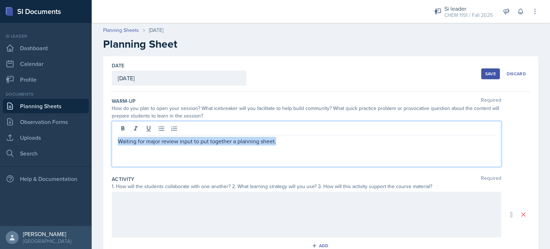
click at [253, 144] on p "Waiting for major review input to put together a planning sheet." at bounding box center [306, 141] width 377 height 9
copy p "Waiting for major review input to put together a planning sheet."
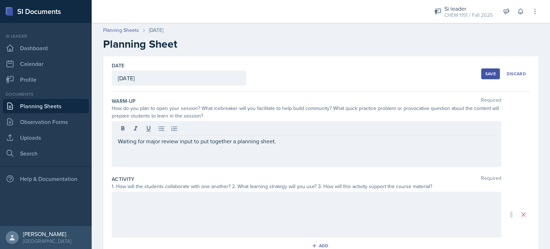
click at [264, 214] on div at bounding box center [306, 215] width 389 height 46
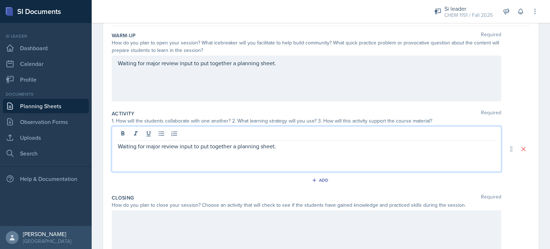
click at [227, 217] on p at bounding box center [306, 217] width 377 height 9
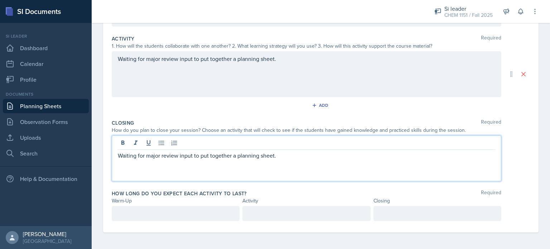
click at [190, 210] on p at bounding box center [176, 213] width 116 height 9
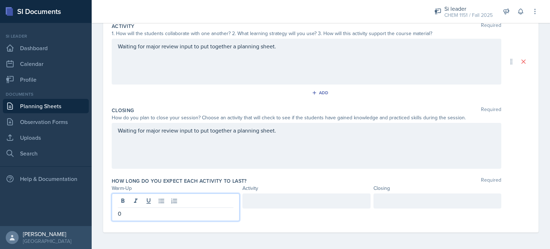
click at [251, 207] on div at bounding box center [306, 200] width 128 height 15
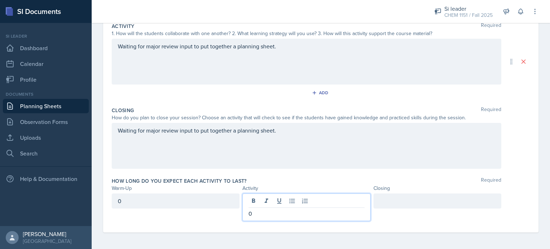
click at [393, 199] on div at bounding box center [437, 200] width 128 height 15
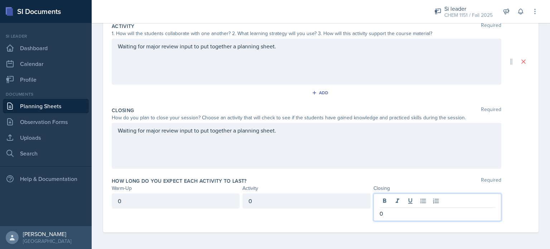
click at [323, 123] on div "Waiting for major review input to put together a planning sheet." at bounding box center [306, 146] width 389 height 46
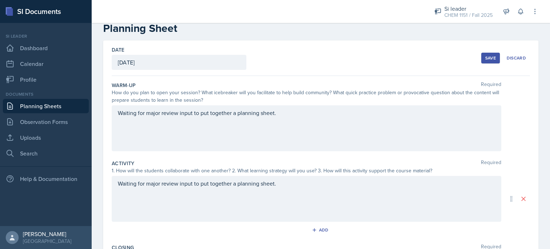
scroll to position [0, 0]
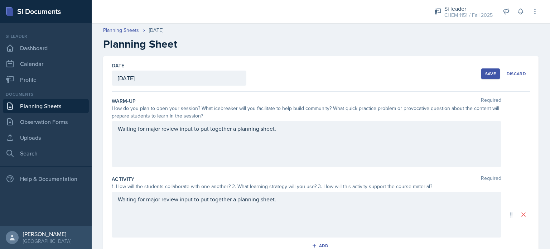
click at [485, 74] on div "Save" at bounding box center [490, 74] width 11 height 6
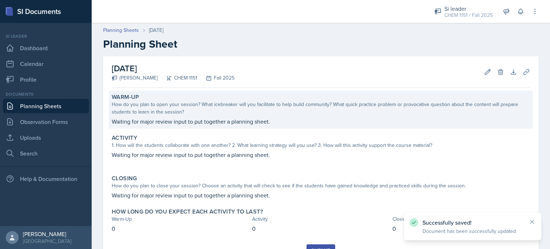
scroll to position [33, 0]
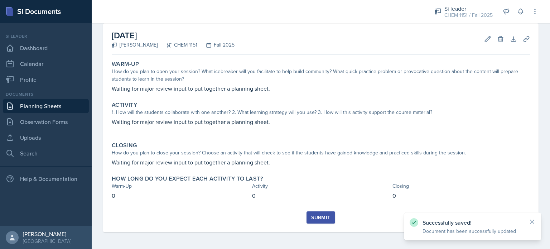
click at [318, 219] on div "Submit" at bounding box center [320, 217] width 19 height 6
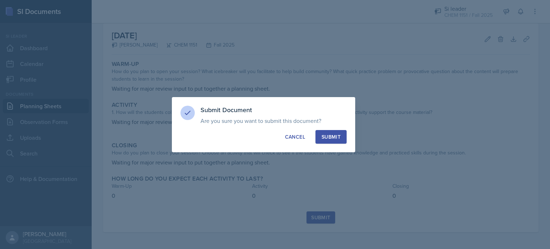
click at [332, 140] on button "Submit" at bounding box center [330, 137] width 31 height 14
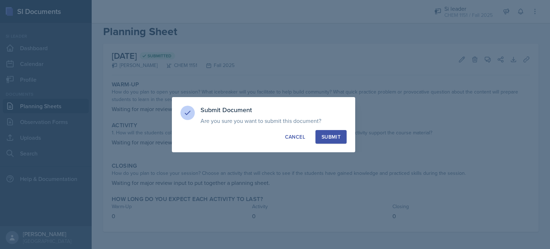
scroll to position [12, 0]
